Goal: Task Accomplishment & Management: Complete application form

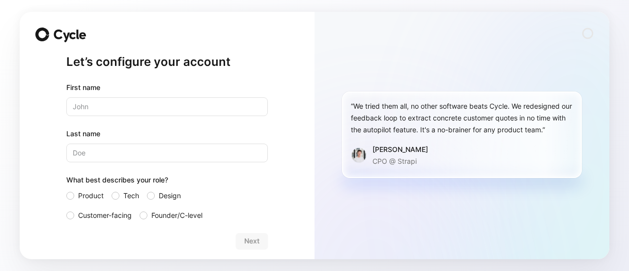
click at [155, 103] on input "text" at bounding box center [166, 106] width 201 height 19
type input "Marine"
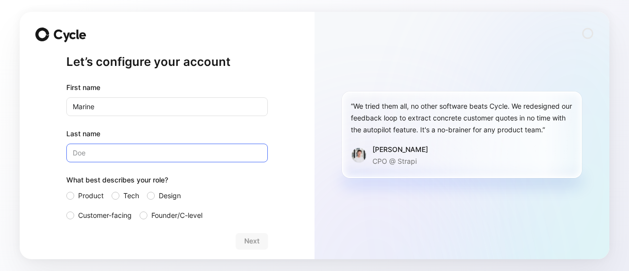
click at [147, 146] on input "Last name" at bounding box center [166, 152] width 201 height 19
type input "h"
type input "Hordan"
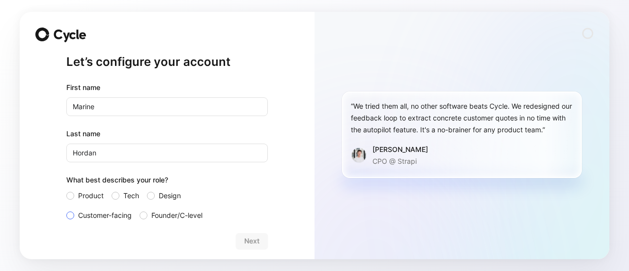
click at [69, 213] on div at bounding box center [70, 215] width 8 height 8
click at [66, 209] on input "Customer-facing" at bounding box center [66, 209] width 0 height 0
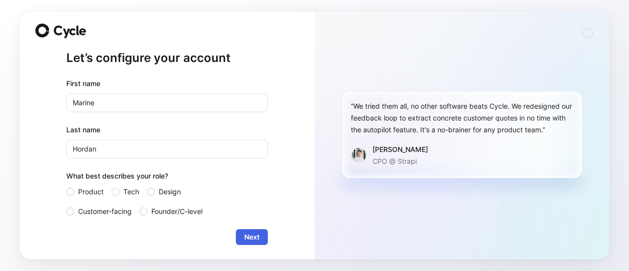
click at [244, 235] on span "Next" at bounding box center [251, 237] width 15 height 12
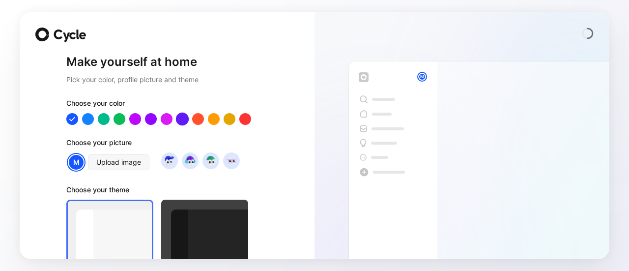
click at [176, 118] on div at bounding box center [182, 119] width 13 height 13
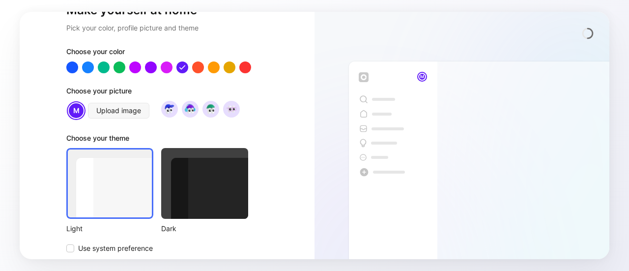
scroll to position [89, 0]
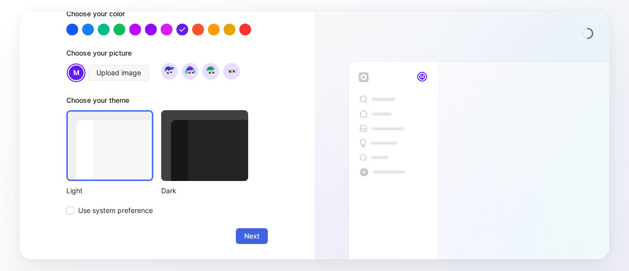
click at [244, 239] on span "Next" at bounding box center [251, 236] width 15 height 12
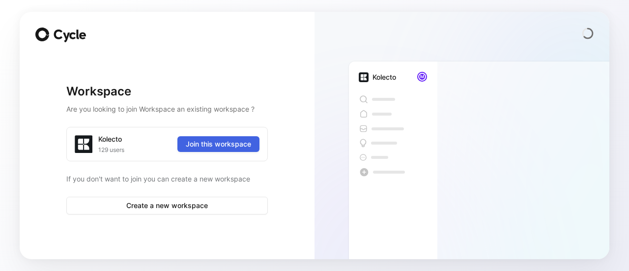
click at [226, 142] on span "Join this workspace" at bounding box center [218, 144] width 65 height 12
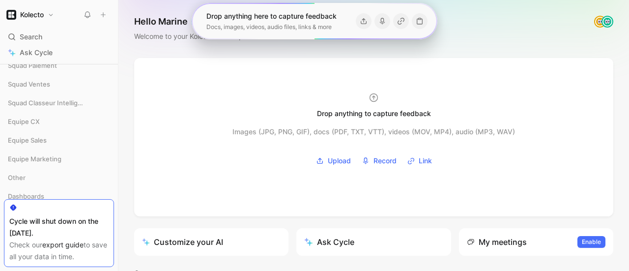
scroll to position [124, 0]
click at [45, 102] on span "Squad Ventes" at bounding box center [29, 103] width 42 height 10
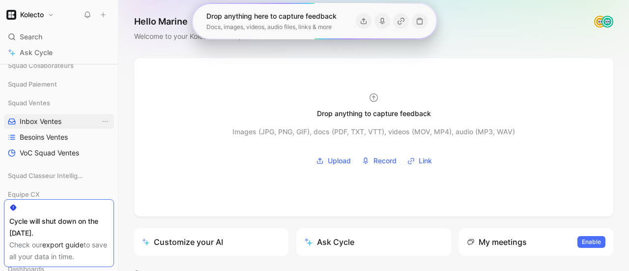
click at [50, 120] on span "Inbox Ventes" at bounding box center [41, 121] width 42 height 10
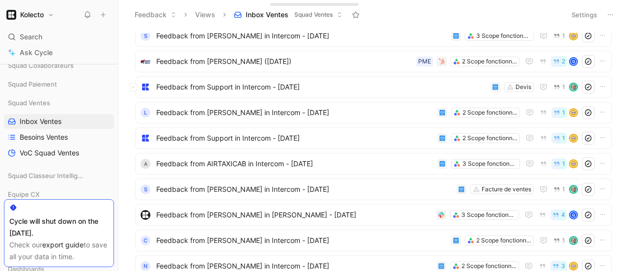
scroll to position [48, 0]
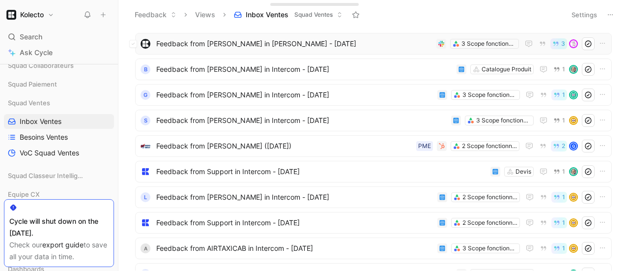
click at [182, 44] on span "Feedback from [PERSON_NAME] in [PERSON_NAME] - [DATE]" at bounding box center [294, 44] width 276 height 12
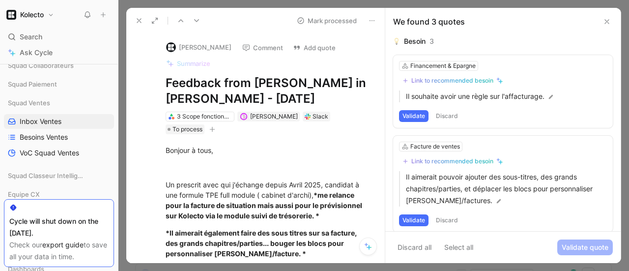
click at [607, 25] on icon at bounding box center [607, 22] width 8 height 8
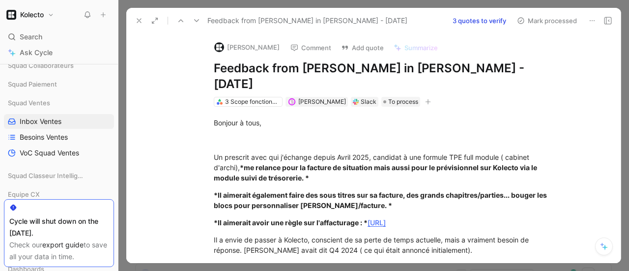
click at [137, 24] on icon at bounding box center [139, 21] width 8 height 8
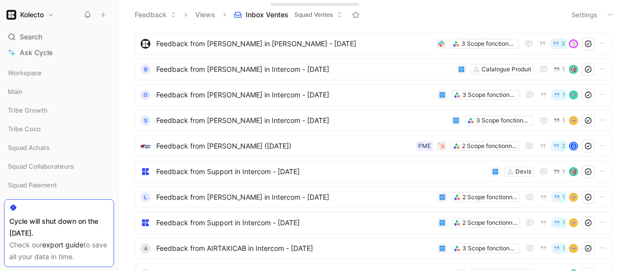
click at [34, 14] on h1 "Kolecto" at bounding box center [32, 14] width 24 height 9
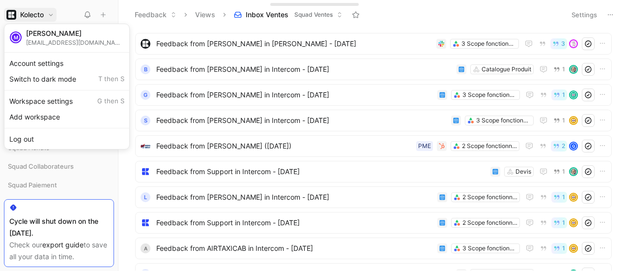
click at [121, 10] on div at bounding box center [314, 135] width 629 height 271
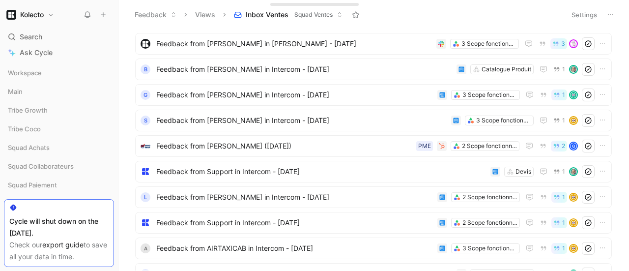
drag, startPoint x: 45, startPoint y: 73, endPoint x: 16, endPoint y: 82, distance: 30.8
click at [16, 82] on div "Workspace" at bounding box center [59, 74] width 110 height 18
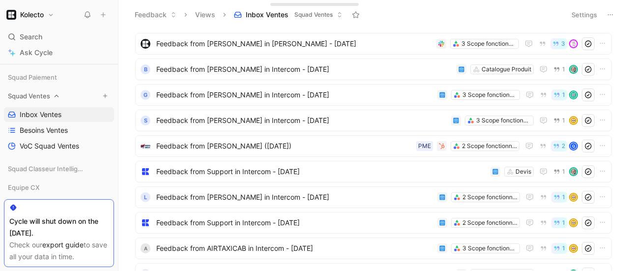
scroll to position [247, 0]
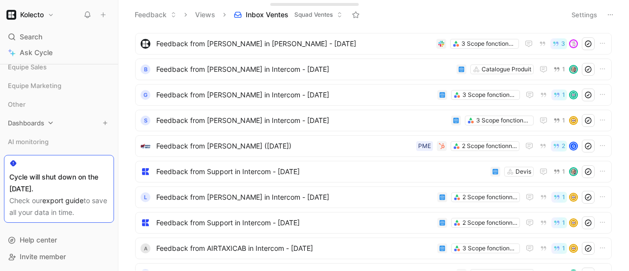
click at [21, 120] on span "Dashboards" at bounding box center [26, 123] width 36 height 10
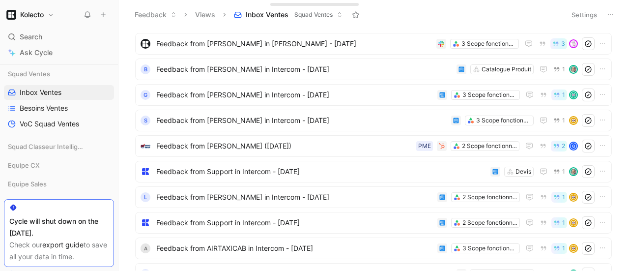
scroll to position [129, 0]
click at [18, 93] on link "Inbox Ventes" at bounding box center [59, 93] width 110 height 15
